Goal: Contribute content: Add original content to the website for others to see

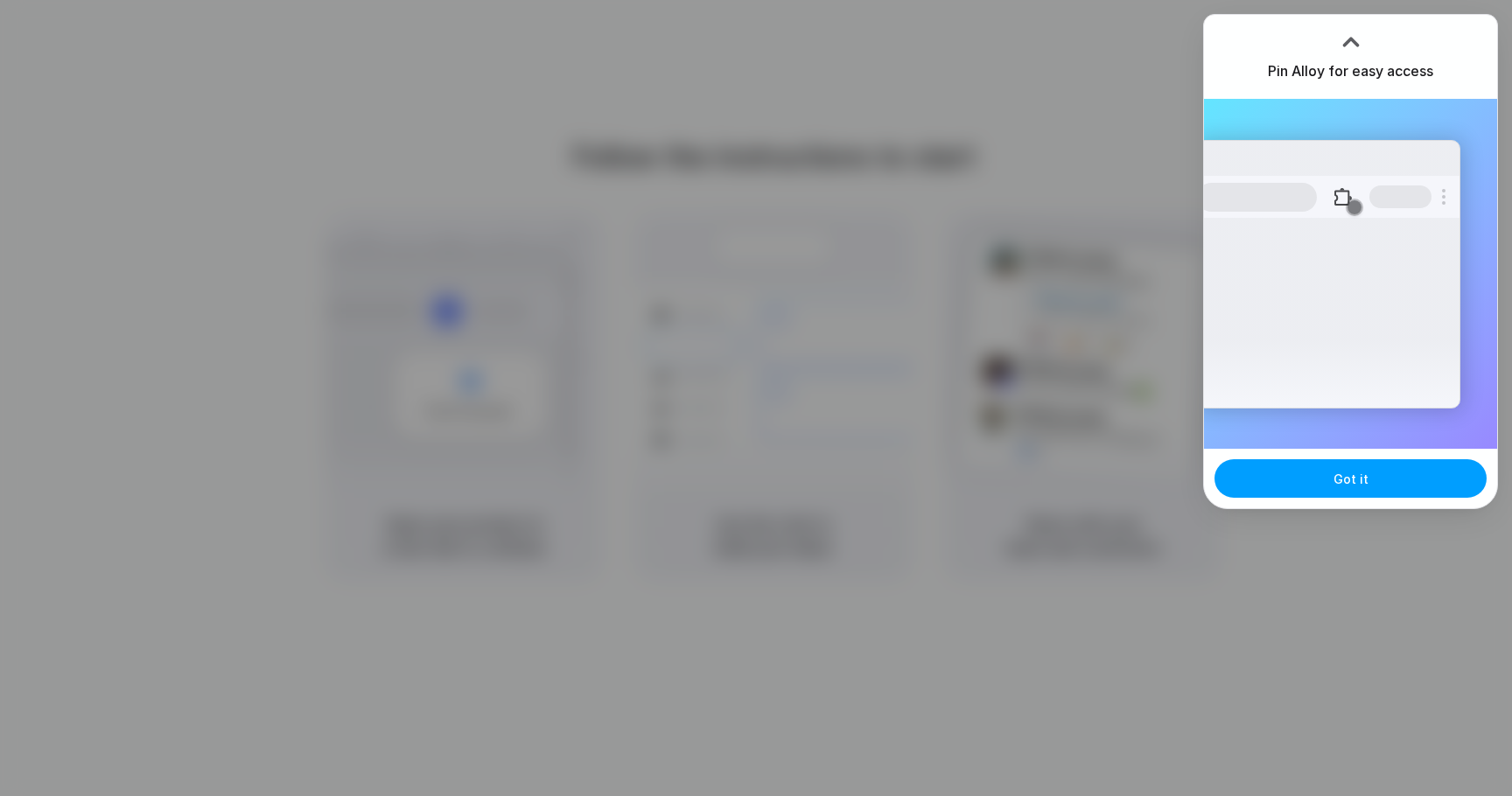
click at [1345, 473] on span "Got it" at bounding box center [1351, 479] width 35 height 19
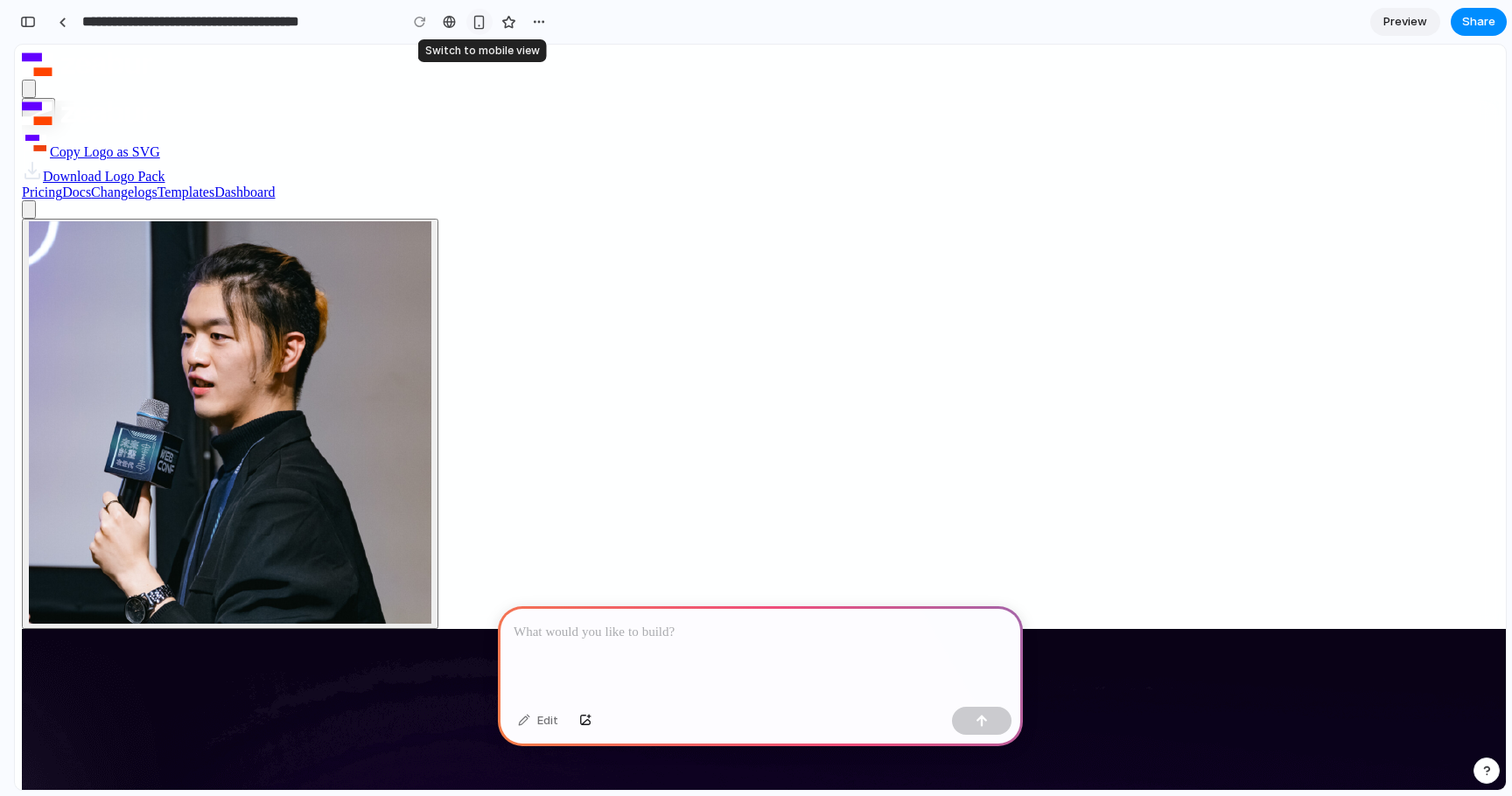
click at [475, 27] on div "button" at bounding box center [479, 22] width 15 height 15
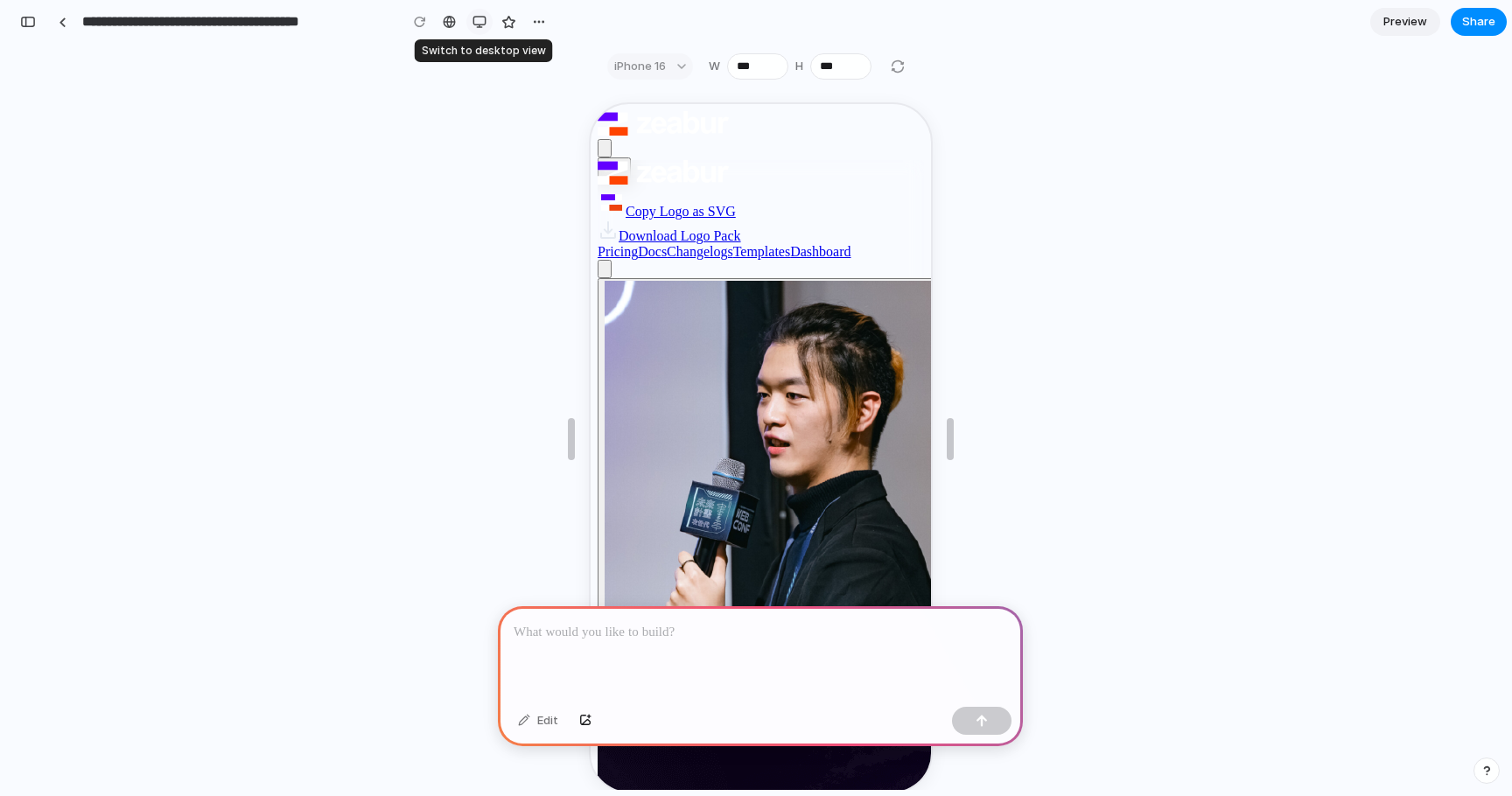
click at [475, 27] on div "button" at bounding box center [480, 22] width 14 height 14
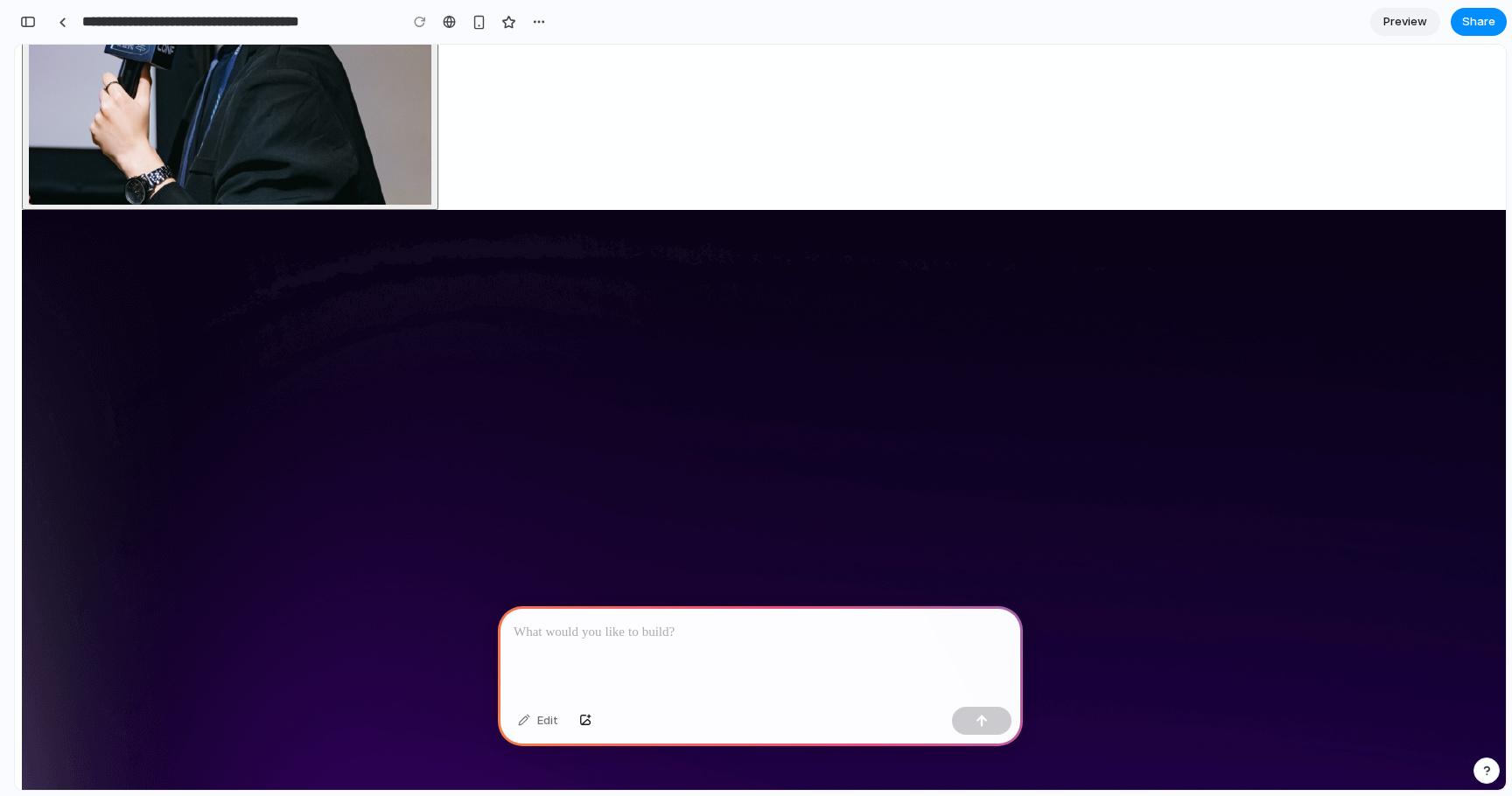
scroll to position [409, 0]
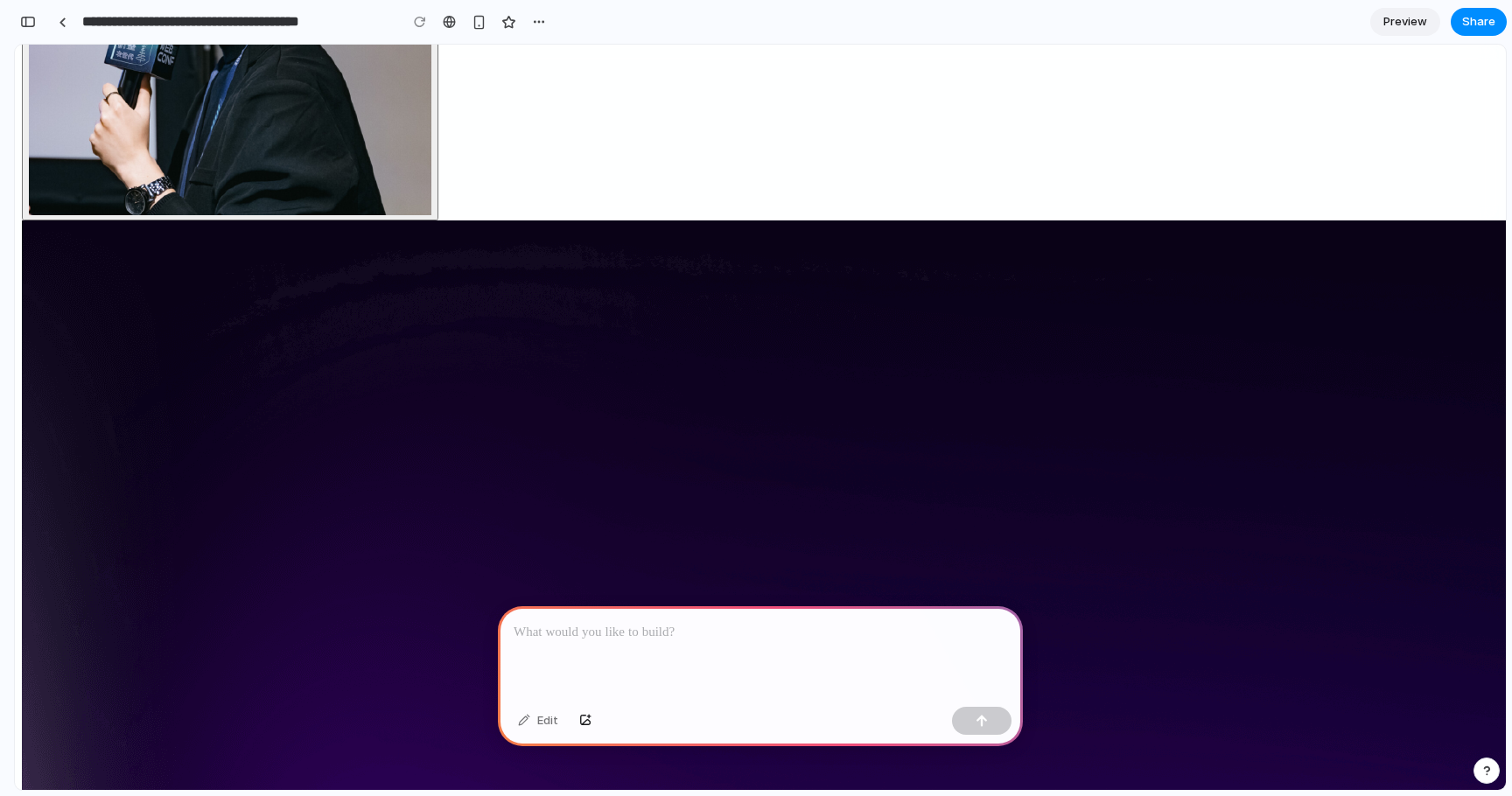
click at [710, 634] on p at bounding box center [760, 633] width 494 height 21
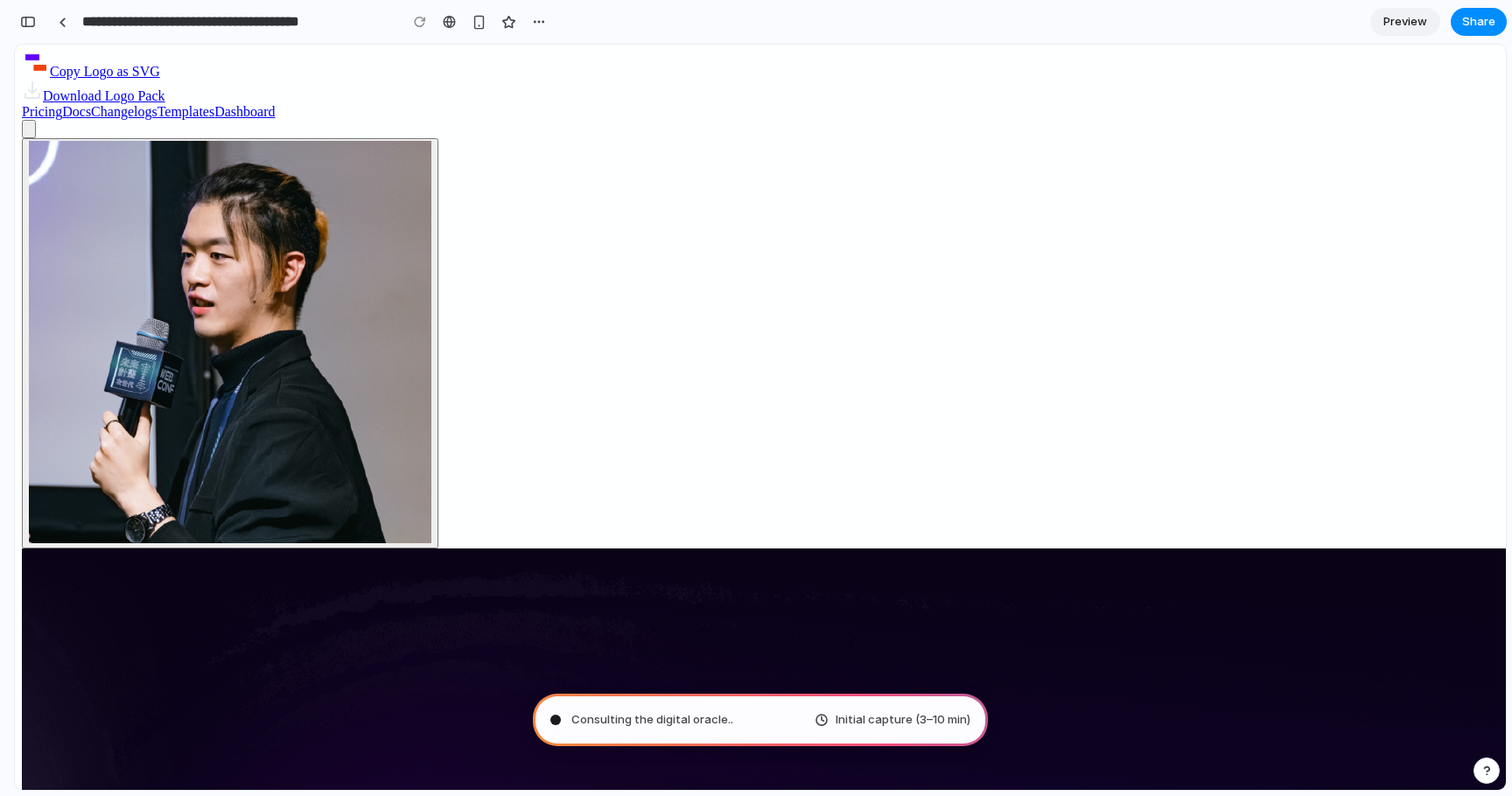
scroll to position [0, 0]
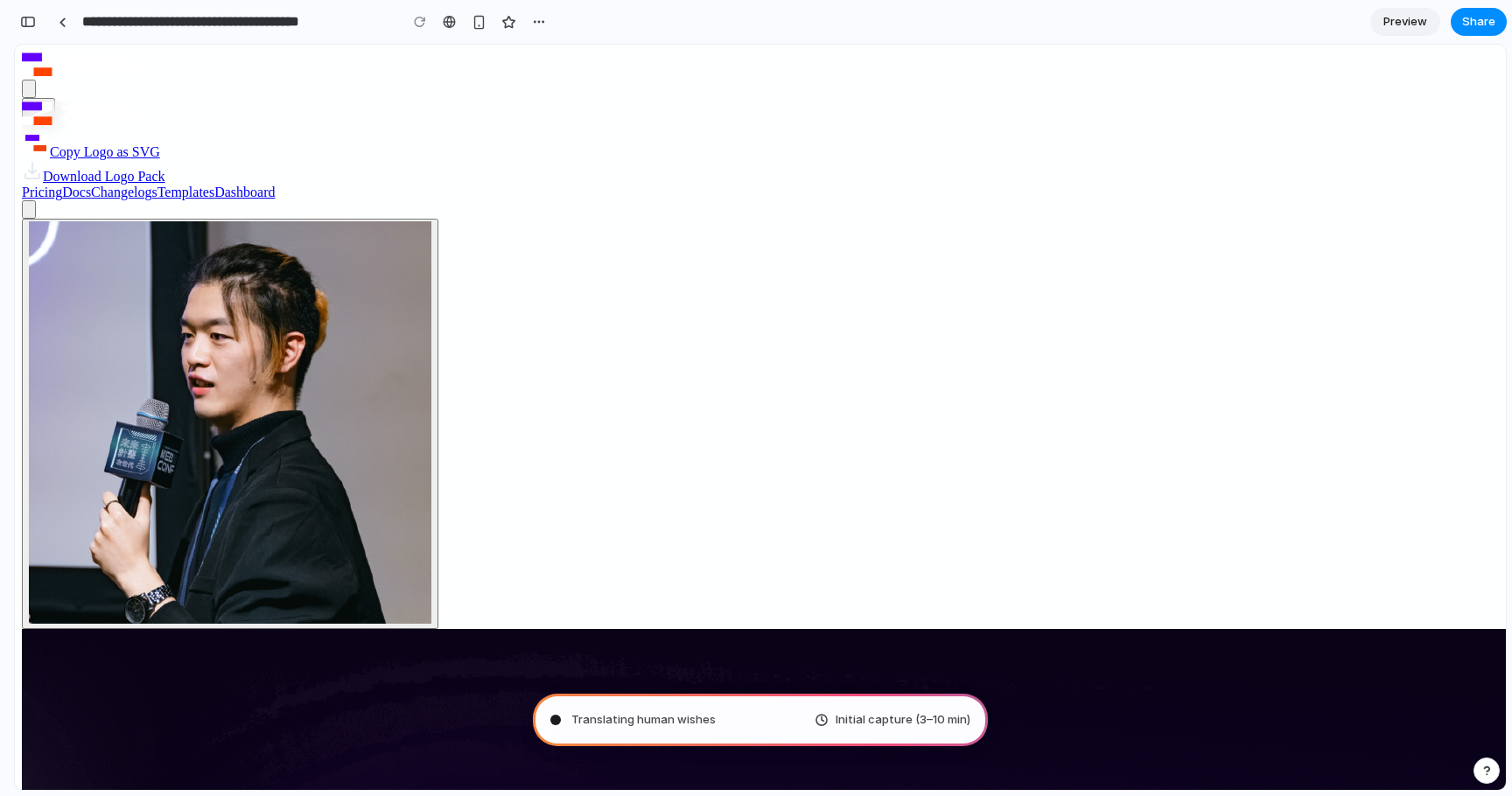
click at [879, 722] on span "Initial capture (3–10 min)" at bounding box center [904, 720] width 135 height 18
type input "**********"
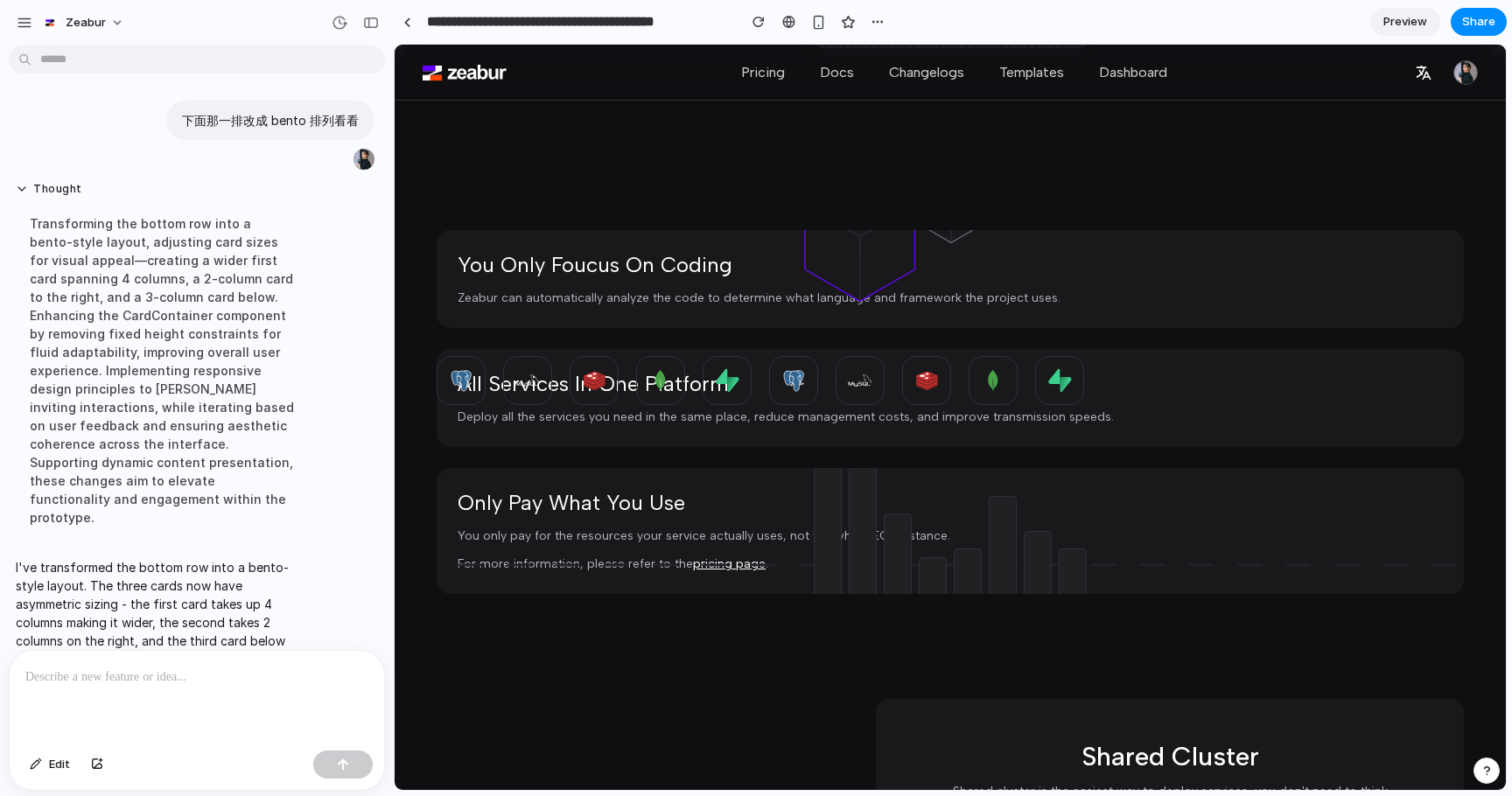
scroll to position [1200, 0]
